Goal: Communication & Community: Connect with others

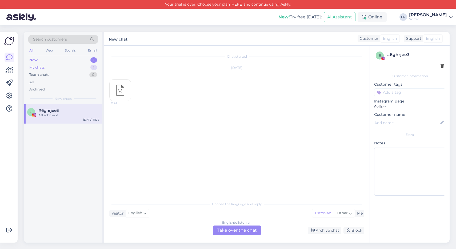
click at [59, 67] on div "My chats 1" at bounding box center [63, 67] width 70 height 7
click at [56, 59] on div "New 1" at bounding box center [63, 59] width 70 height 7
click at [55, 68] on div "My chats 1" at bounding box center [63, 67] width 70 height 7
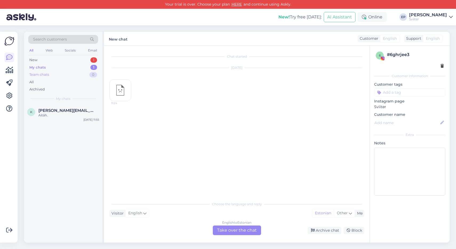
click at [55, 73] on div "Team chats 0" at bounding box center [63, 74] width 70 height 7
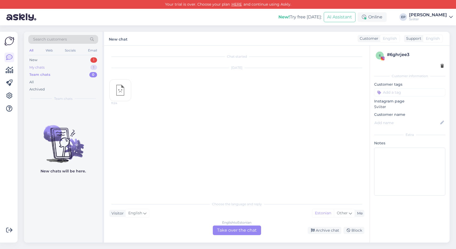
click at [57, 66] on div "My chats 1" at bounding box center [63, 67] width 70 height 7
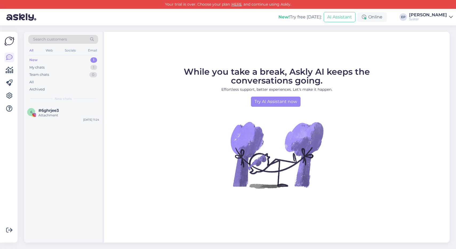
click at [61, 61] on div "New 1" at bounding box center [63, 59] width 70 height 7
click at [57, 63] on div "New 1" at bounding box center [63, 59] width 70 height 7
click at [49, 106] on div "6 #6ghrjee3 Attachment [DATE] 11:24" at bounding box center [63, 113] width 78 height 19
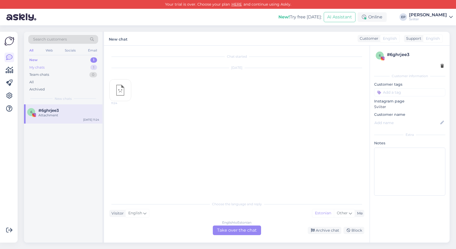
click at [51, 68] on div "My chats 1" at bounding box center [63, 67] width 70 height 7
click at [55, 108] on span "[PERSON_NAME][EMAIL_ADDRESS][DOMAIN_NAME]" at bounding box center [65, 110] width 55 height 5
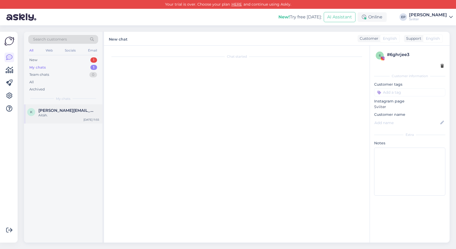
scroll to position [525, 0]
